Goal: Transaction & Acquisition: Book appointment/travel/reservation

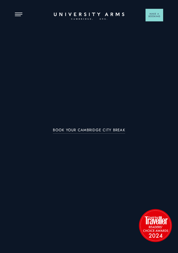
click at [154, 14] on span "Make a Booking" at bounding box center [154, 15] width 12 height 5
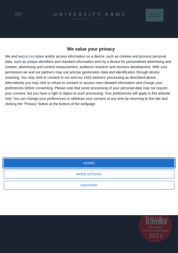
click at [102, 163] on button "AGREE" at bounding box center [89, 163] width 170 height 9
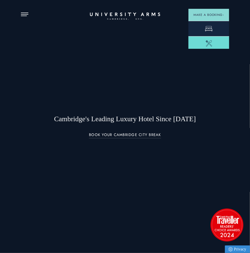
click at [178, 31] on icon at bounding box center [209, 29] width 8 height 8
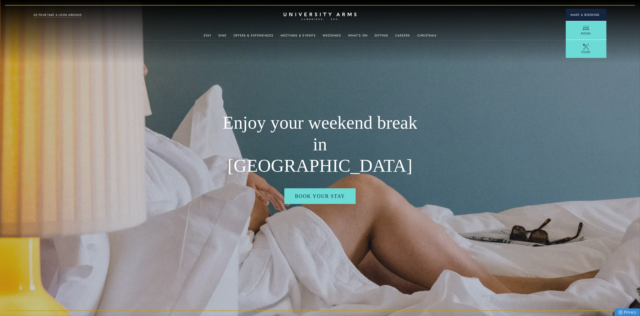
click at [231, 15] on span "Make a Booking" at bounding box center [586, 15] width 31 height 5
click at [231, 31] on icon at bounding box center [586, 29] width 8 height 8
